Goal: Task Accomplishment & Management: Manage account settings

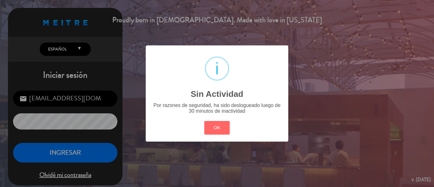
click at [73, 150] on div "? ! i Sin Actividad × Por razones de seguridad, ha sido deslogueado luego de 30…" at bounding box center [217, 93] width 434 height 187
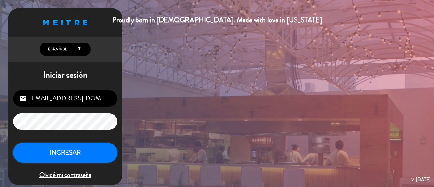
click at [74, 155] on button "INGRESAR" at bounding box center [65, 153] width 104 height 20
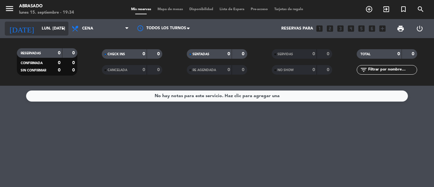
click at [55, 28] on input "lun. [DATE]" at bounding box center [65, 28] width 54 height 11
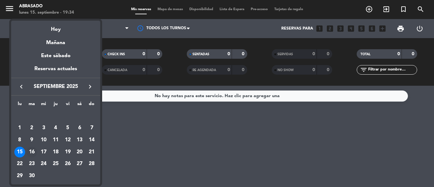
click at [34, 150] on div "16" at bounding box center [31, 152] width 11 height 11
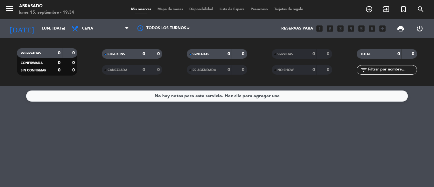
type input "[DATE] sep."
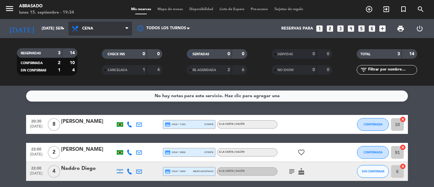
click at [110, 26] on span "Cena" at bounding box center [100, 29] width 64 height 14
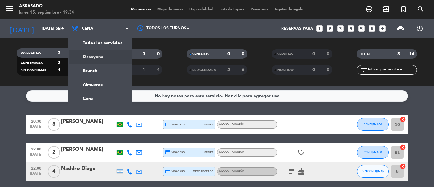
click at [28, 88] on div "No hay notas para este servicio. Haz clic para agregar una 20:30 [DATE] 8 [PERS…" at bounding box center [217, 136] width 434 height 101
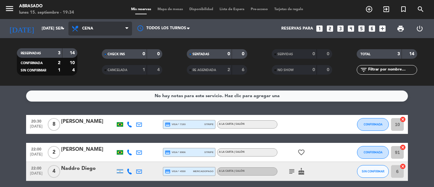
click at [117, 31] on span "Cena" at bounding box center [100, 29] width 64 height 14
click at [101, 71] on div "menu Abrasado lunes 15. septiembre - 19:34 Mis reservas Mapa de mesas Disponibi…" at bounding box center [217, 43] width 434 height 86
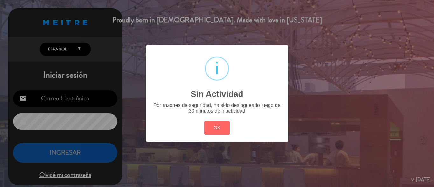
type input "[EMAIL_ADDRESS][DOMAIN_NAME]"
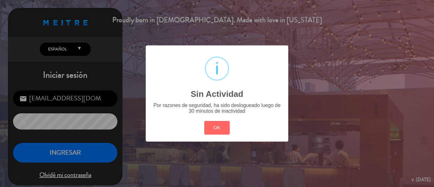
click at [72, 157] on div "? ! i Sin Actividad × Por razones de seguridad, ha sido deslogueado luego de 30…" at bounding box center [217, 93] width 434 height 187
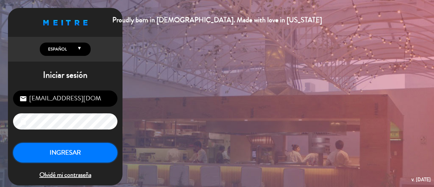
click at [72, 157] on button "INGRESAR" at bounding box center [65, 153] width 104 height 20
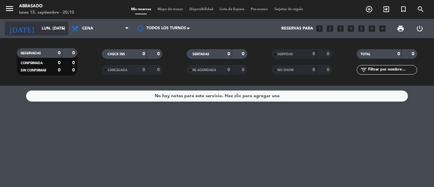
click at [54, 30] on input "lun. [DATE]" at bounding box center [65, 28] width 54 height 11
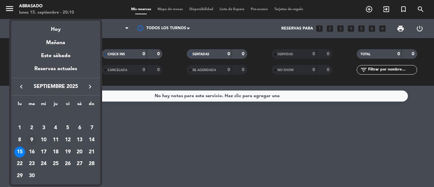
click at [36, 146] on td "9" at bounding box center [32, 140] width 12 height 12
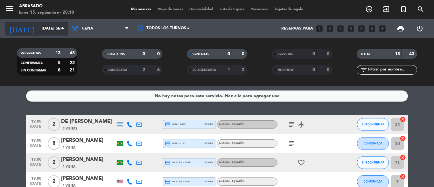
click at [61, 26] on icon "arrow_drop_down" at bounding box center [63, 29] width 8 height 8
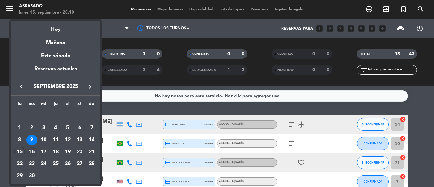
click at [33, 152] on div "16" at bounding box center [31, 152] width 11 height 11
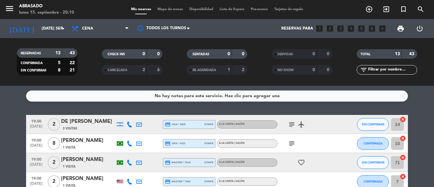
type input "[DATE] sep."
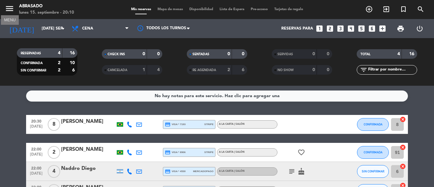
click at [6, 8] on icon "menu" at bounding box center [10, 9] width 10 height 10
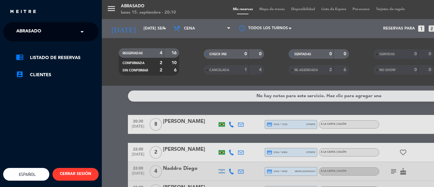
click at [78, 37] on input "text" at bounding box center [52, 32] width 78 height 14
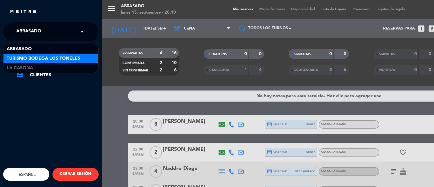
click at [70, 56] on span "Turismo Bodega Los Toneles" at bounding box center [43, 58] width 73 height 7
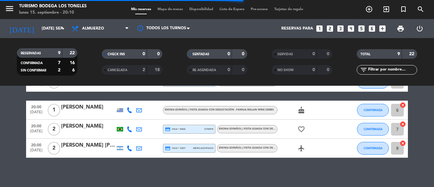
scroll to position [158, 0]
